Goal: Find specific page/section: Find specific page/section

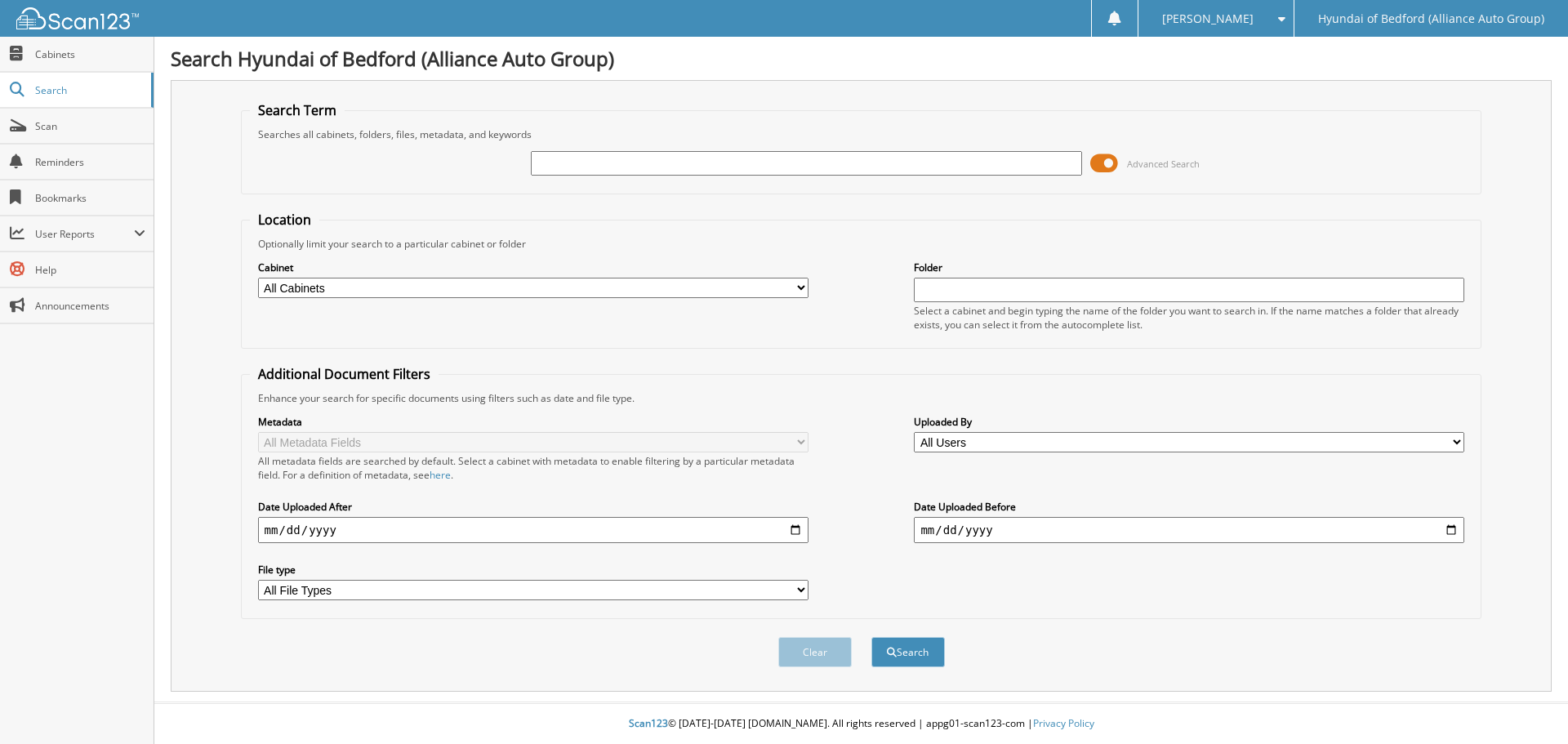
click at [743, 162] on input "text" at bounding box center [806, 163] width 551 height 25
drag, startPoint x: 735, startPoint y: 182, endPoint x: 712, endPoint y: 275, distance: 95.8
drag, startPoint x: 712, startPoint y: 275, endPoint x: 794, endPoint y: 156, distance: 144.5
click at [794, 156] on input "text" at bounding box center [806, 163] width 551 height 25
type input "146486"
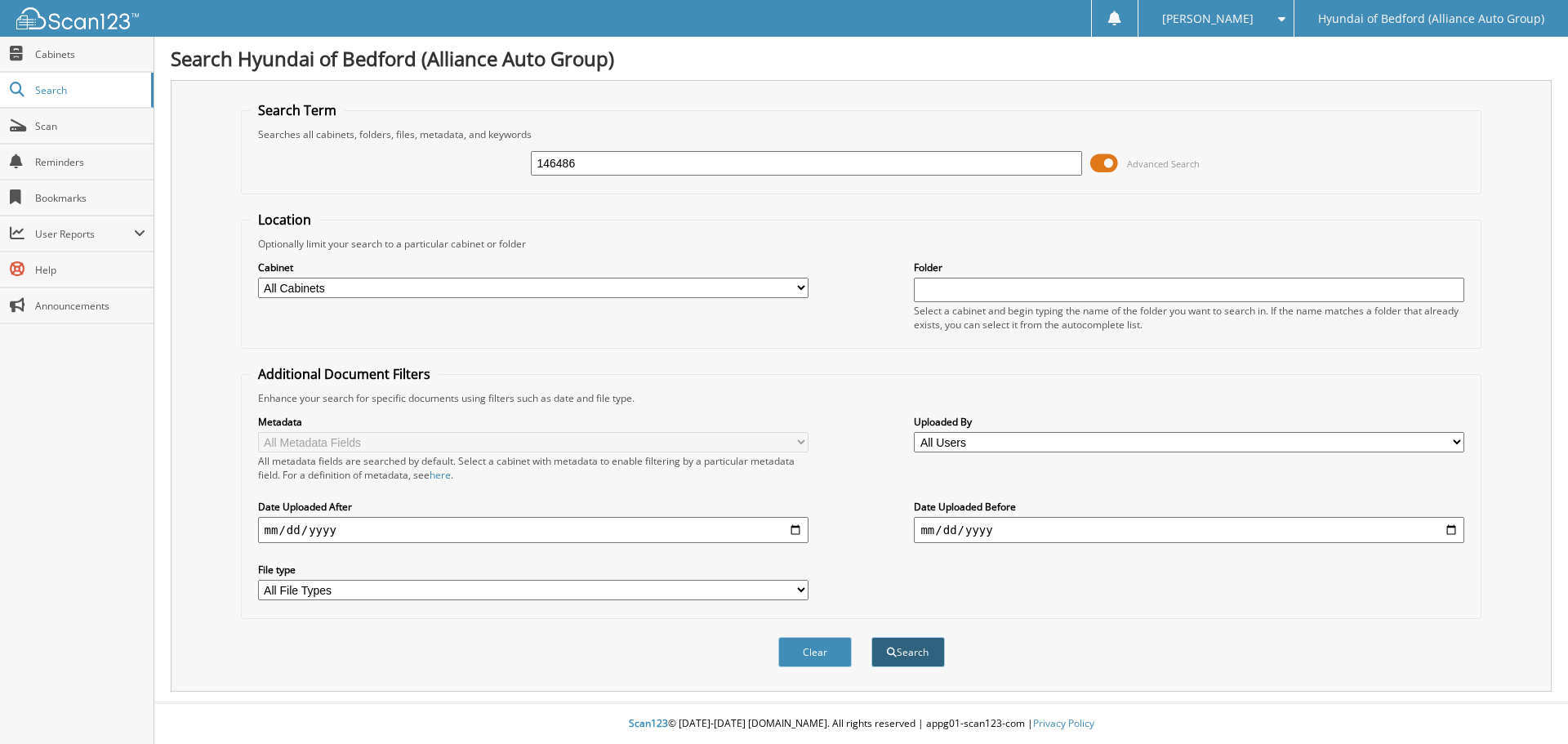
click at [930, 667] on button "Search" at bounding box center [908, 652] width 74 height 30
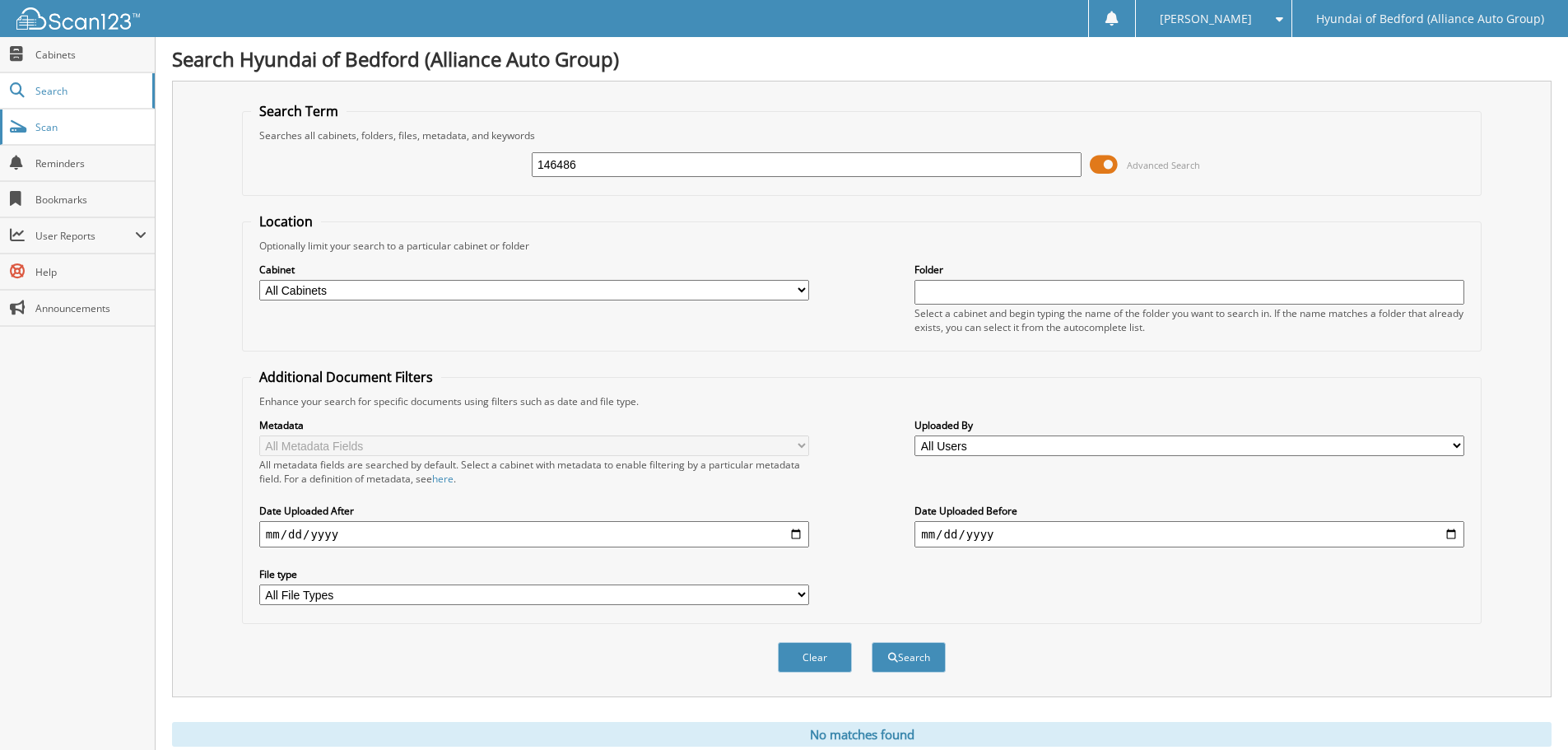
click at [40, 129] on span "Scan" at bounding box center [90, 127] width 111 height 14
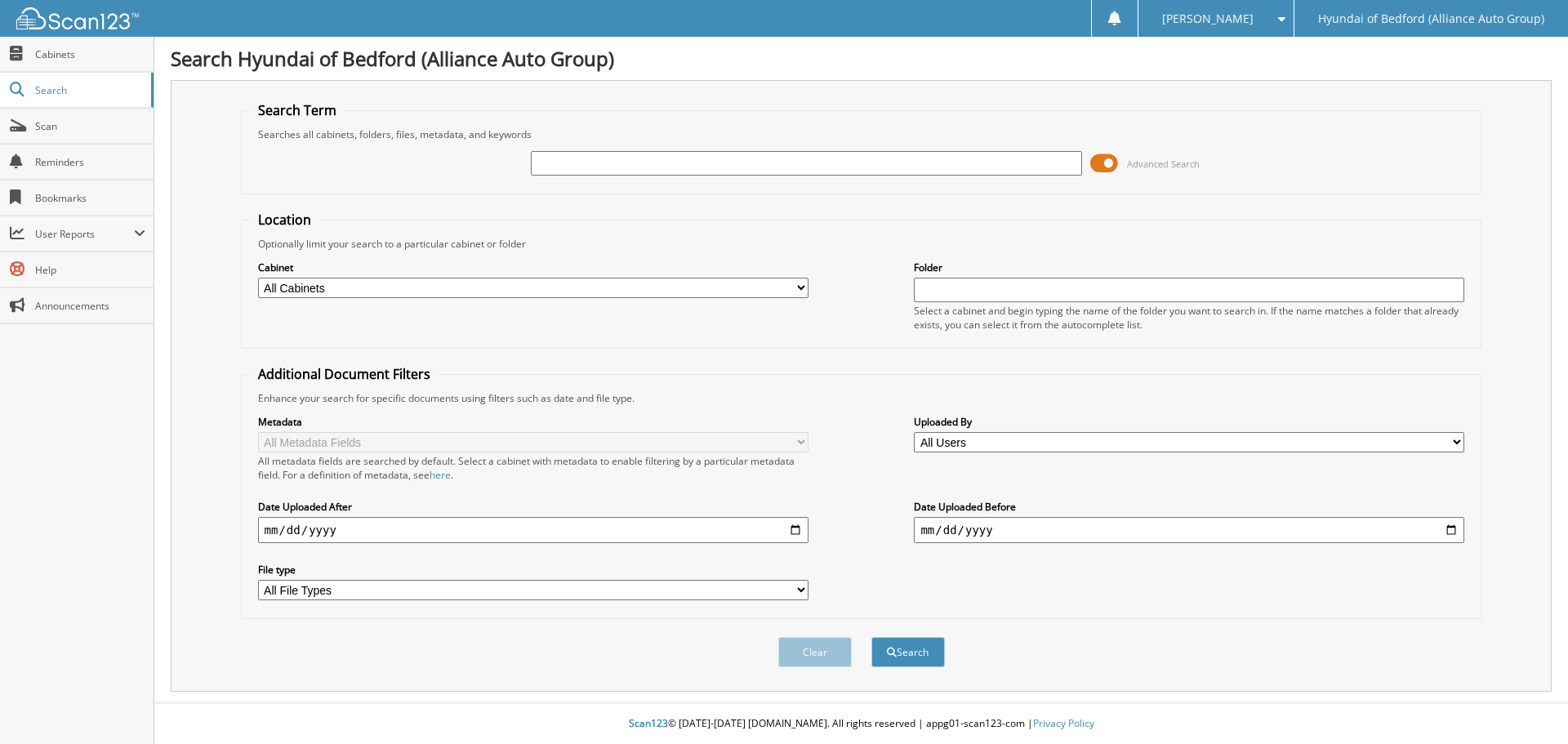
click at [738, 157] on input "text" at bounding box center [806, 163] width 551 height 25
type input "146486"
click at [923, 656] on button "Search" at bounding box center [908, 652] width 74 height 30
